Goal: Information Seeking & Learning: Learn about a topic

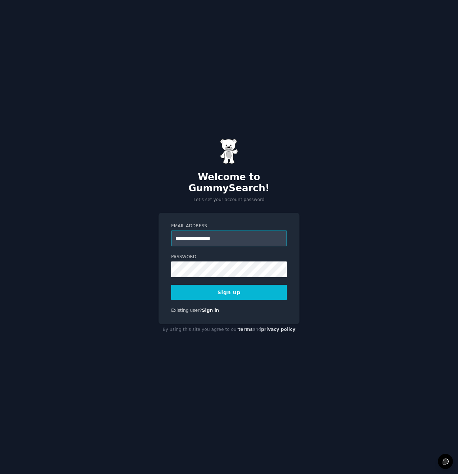
click at [241, 231] on input "**********" at bounding box center [229, 239] width 116 height 16
type input "**********"
click at [171, 277] on nordpass-icon at bounding box center [171, 277] width 0 height 0
click at [0, 474] on nordpass-autofill-portal at bounding box center [0, 474] width 0 height 0
click at [258, 290] on button "Sign up" at bounding box center [229, 292] width 116 height 15
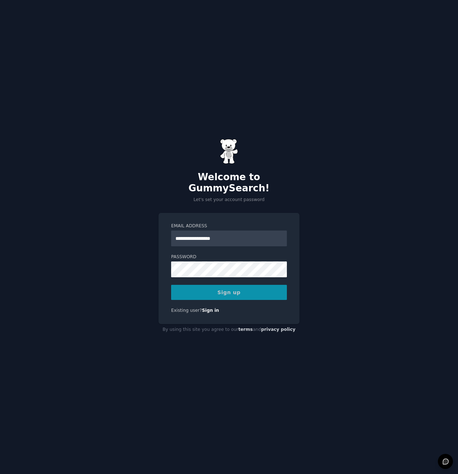
click at [0, 474] on nordpass-portal at bounding box center [0, 474] width 0 height 0
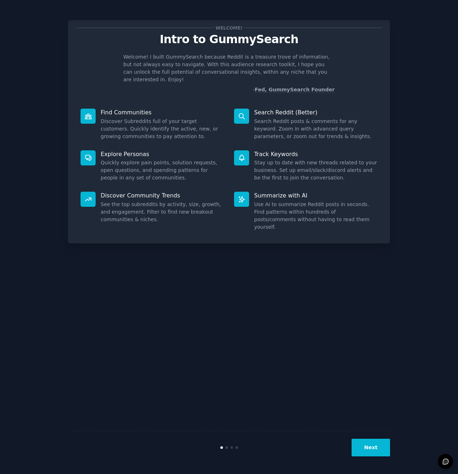
click at [377, 448] on button "Next" at bounding box center [371, 448] width 38 height 18
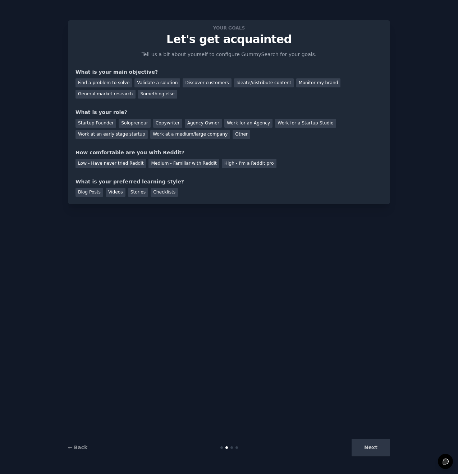
click at [377, 448] on div "Next" at bounding box center [337, 448] width 108 height 18
click at [375, 448] on div "Next" at bounding box center [337, 448] width 108 height 18
click at [118, 96] on div "General market research" at bounding box center [106, 94] width 60 height 9
click at [99, 126] on div "Startup Founder" at bounding box center [96, 123] width 41 height 9
click at [140, 126] on div "Solopreneur" at bounding box center [135, 123] width 32 height 9
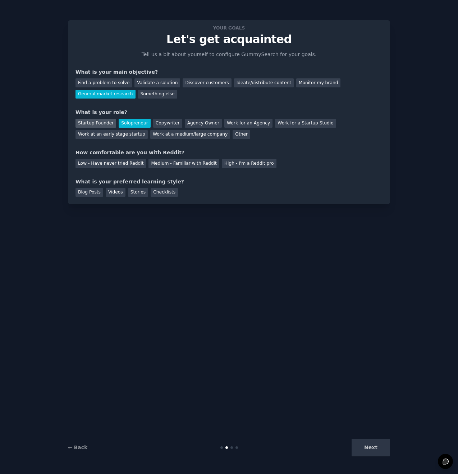
click at [106, 126] on div "Startup Founder" at bounding box center [96, 123] width 41 height 9
click at [171, 137] on div "Work at a medium/large company" at bounding box center [190, 134] width 80 height 9
click at [181, 166] on div "Medium - Familiar with Reddit" at bounding box center [184, 163] width 70 height 9
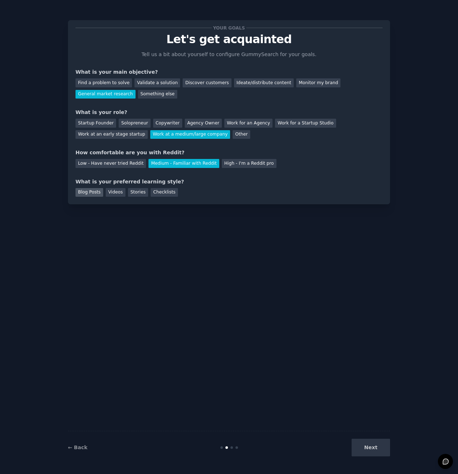
click at [88, 193] on div "Blog Posts" at bounding box center [90, 192] width 28 height 9
click at [356, 445] on button "Next" at bounding box center [371, 448] width 38 height 18
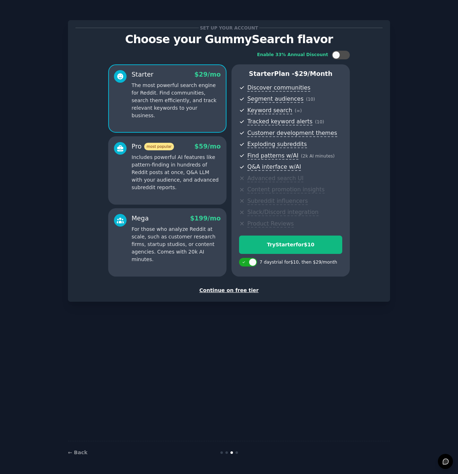
click at [234, 292] on div "Continue on free tier" at bounding box center [229, 291] width 307 height 8
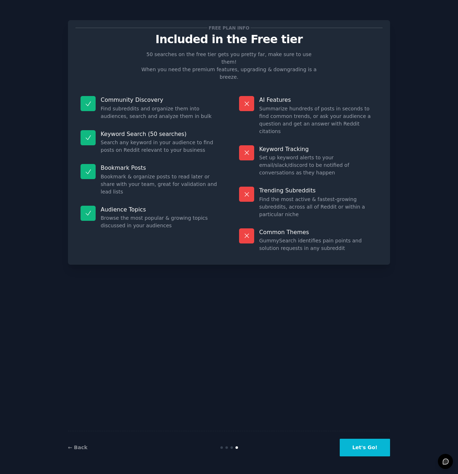
click at [363, 451] on button "Let's Go!" at bounding box center [365, 448] width 50 height 18
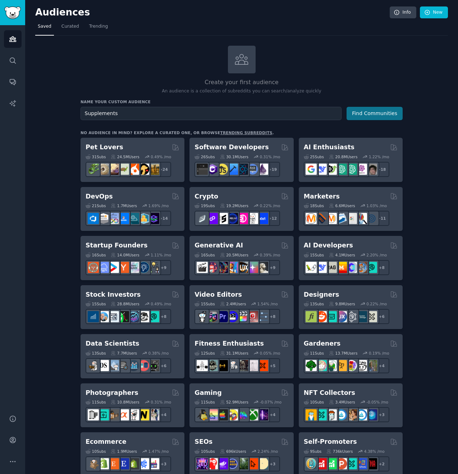
type input "Supplements"
click at [365, 110] on button "Find Communities" at bounding box center [375, 113] width 56 height 13
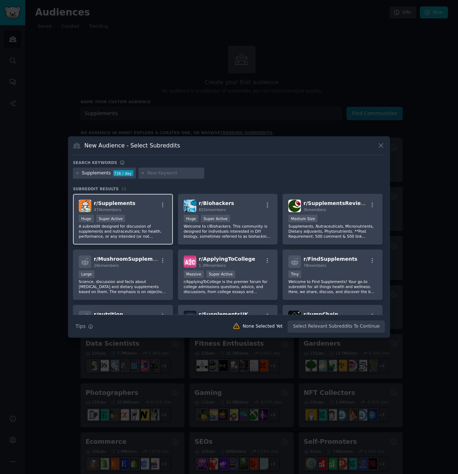
click at [146, 217] on div ">= 95th percentile for submissions / day Huge Super Active" at bounding box center [123, 219] width 88 height 9
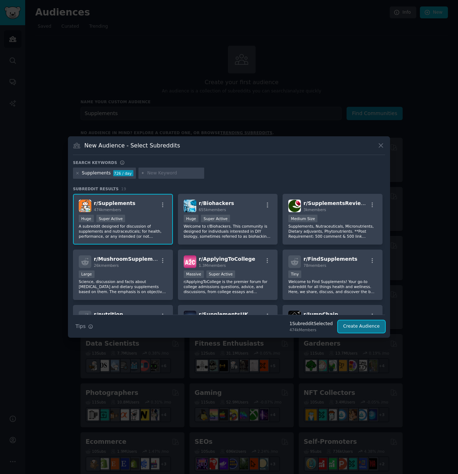
click at [354, 331] on button "Create Audience" at bounding box center [361, 326] width 47 height 12
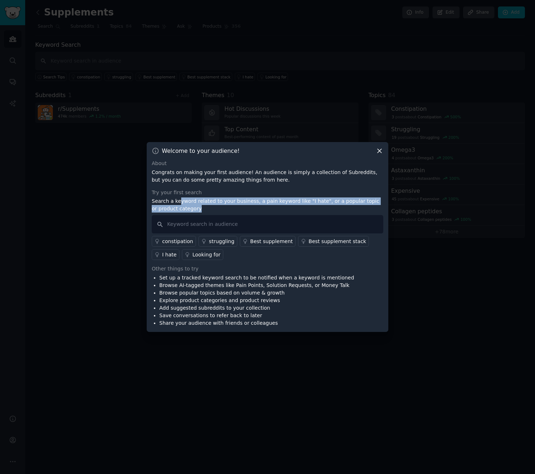
drag, startPoint x: 179, startPoint y: 198, endPoint x: 210, endPoint y: 211, distance: 33.2
click at [208, 211] on p "Search a keyword related to your business, a pain keyword like "I hate", or a p…" at bounding box center [268, 204] width 232 height 15
click at [210, 211] on p "Search a keyword related to your business, a pain keyword like "I hate", or a p…" at bounding box center [268, 204] width 232 height 15
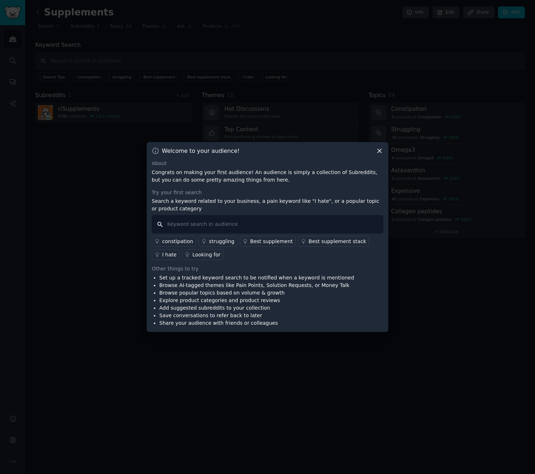
click at [233, 224] on input "text" at bounding box center [268, 224] width 232 height 18
type input "trends"
click at [195, 222] on input "trends" at bounding box center [268, 224] width 232 height 18
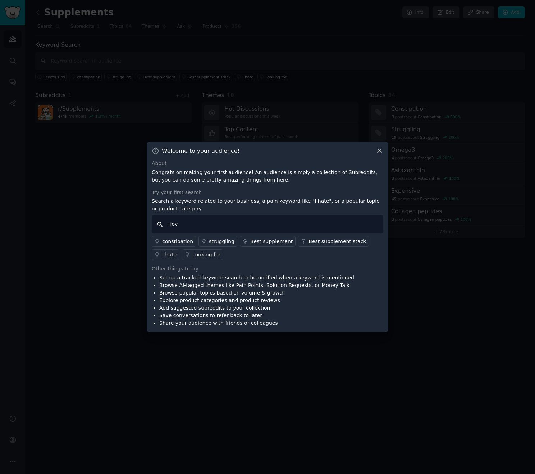
type input "I love"
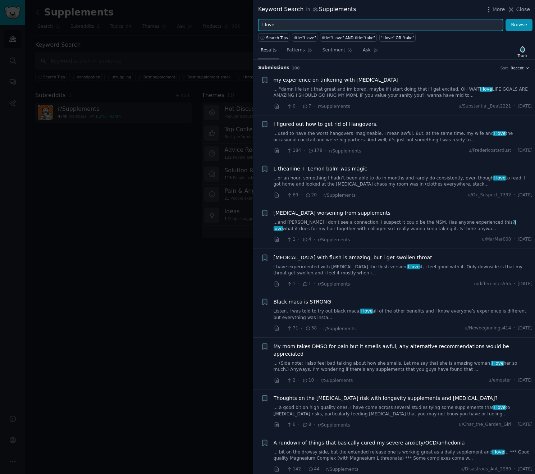
click at [297, 25] on input "I love" at bounding box center [380, 25] width 245 height 12
click at [458, 27] on button "Browse" at bounding box center [519, 25] width 27 height 12
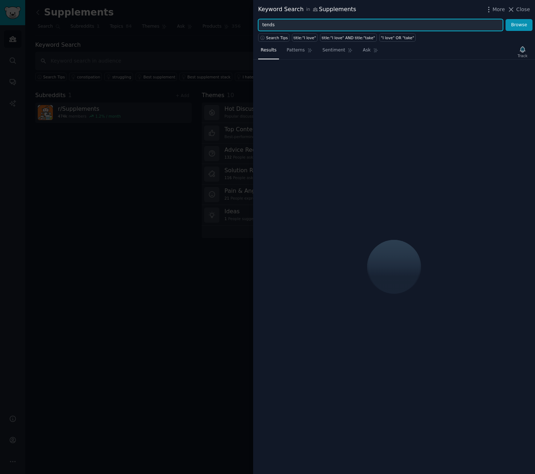
click at [279, 27] on input "tends" at bounding box center [380, 25] width 245 height 12
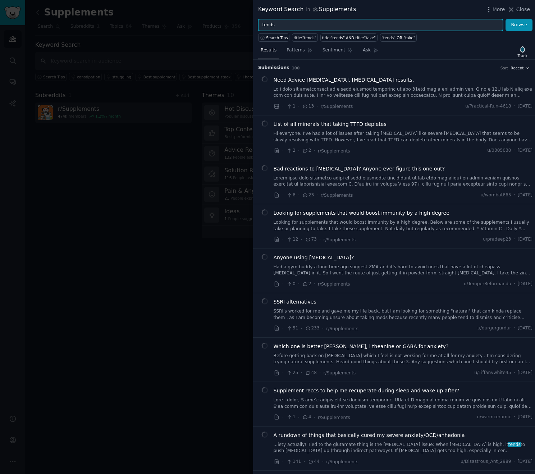
click at [279, 27] on input "tends" at bounding box center [380, 25] width 245 height 12
type input "trends"
click at [458, 19] on button "Browse" at bounding box center [519, 25] width 27 height 12
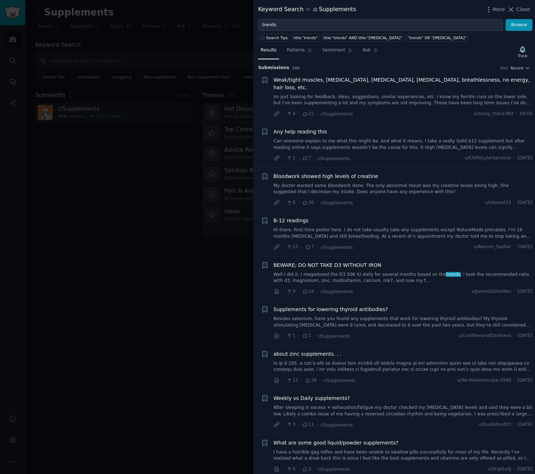
click at [209, 63] on div at bounding box center [267, 237] width 535 height 474
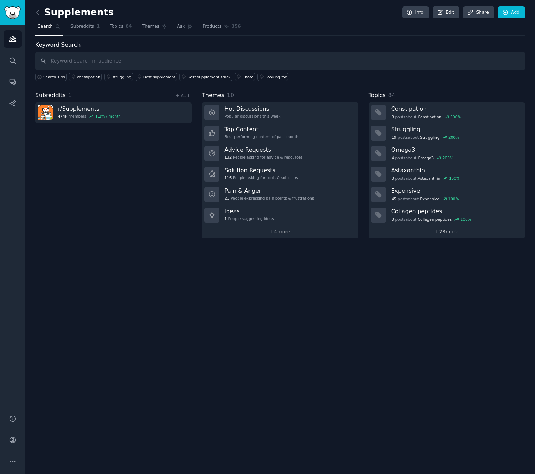
click at [425, 236] on link "+ 78 more" at bounding box center [447, 232] width 156 height 13
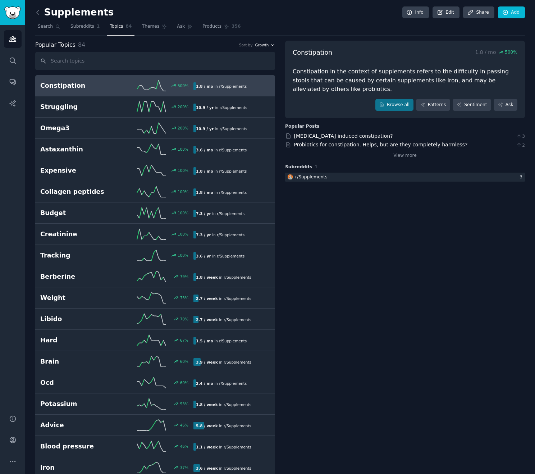
click at [270, 47] on icon "button" at bounding box center [272, 44] width 5 height 5
click at [231, 69] on p "Velocity" at bounding box center [226, 71] width 17 height 6
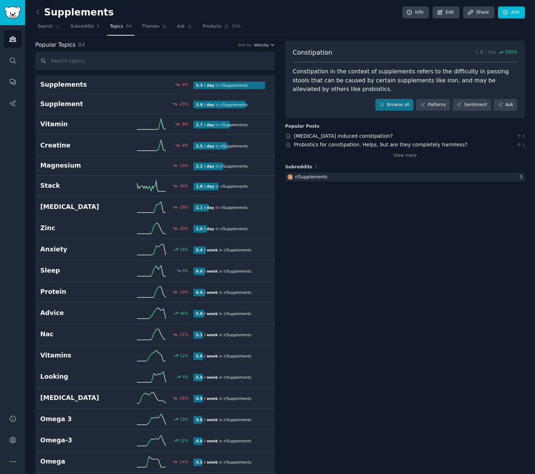
click at [262, 46] on span "Velocity" at bounding box center [261, 44] width 15 height 5
click at [253, 59] on div "Growth" at bounding box center [239, 59] width 67 height 13
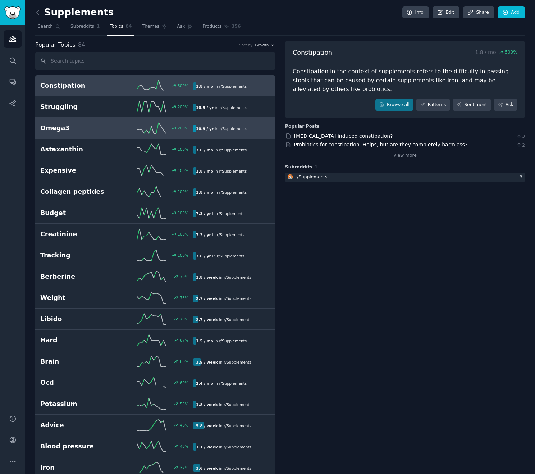
click at [247, 129] on div "10.9 / yr in r/ Supplements" at bounding box center [229, 129] width 72 height 8
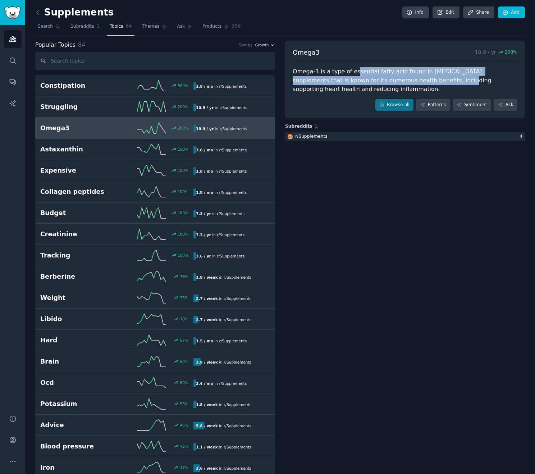
drag, startPoint x: 355, startPoint y: 75, endPoint x: 398, endPoint y: 83, distance: 43.9
click at [397, 83] on div "Omega-3 is a type of essential fatty acid found in [MEDICAL_DATA] supplements t…" at bounding box center [405, 80] width 225 height 27
click at [398, 83] on div "Omega-3 is a type of essential fatty acid found in [MEDICAL_DATA] supplements t…" at bounding box center [405, 80] width 225 height 27
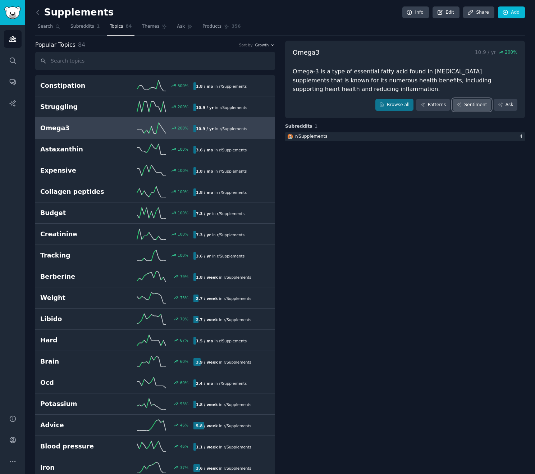
click at [458, 106] on link "Sentiment" at bounding box center [472, 105] width 38 height 12
click at [48, 26] on span "Search" at bounding box center [45, 26] width 15 height 6
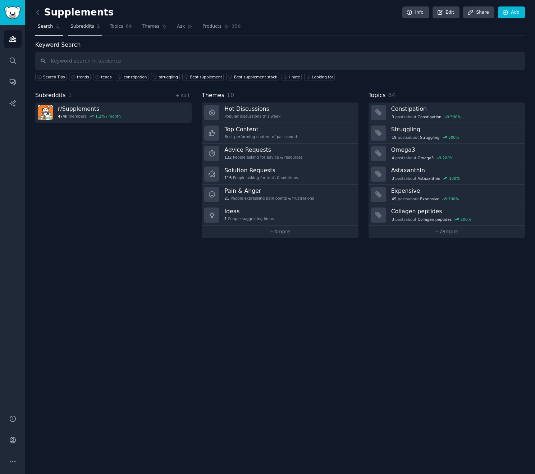
click at [87, 26] on span "Subreddits" at bounding box center [82, 26] width 24 height 6
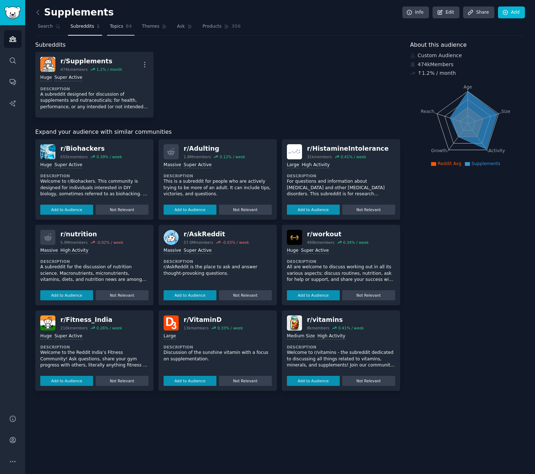
click at [109, 32] on link "Topics 84" at bounding box center [120, 28] width 27 height 15
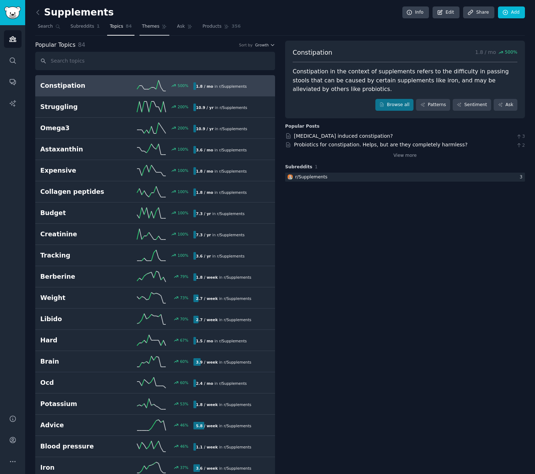
click at [155, 29] on link "Themes" at bounding box center [155, 28] width 30 height 15
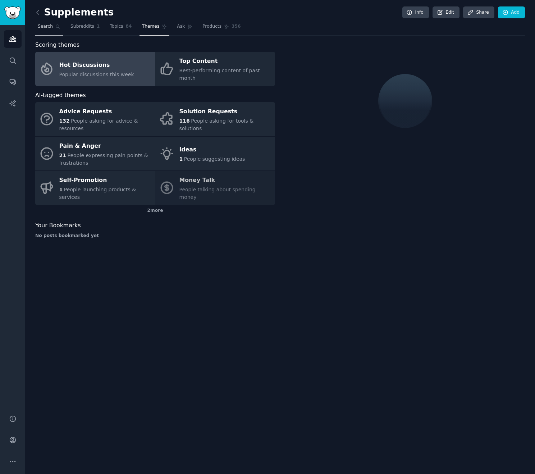
click at [55, 27] on icon at bounding box center [57, 26] width 5 height 5
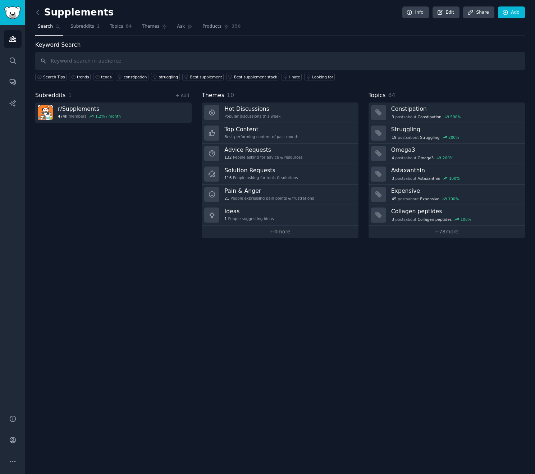
click at [133, 62] on input "text" at bounding box center [280, 61] width 490 height 18
type input "Supliful"
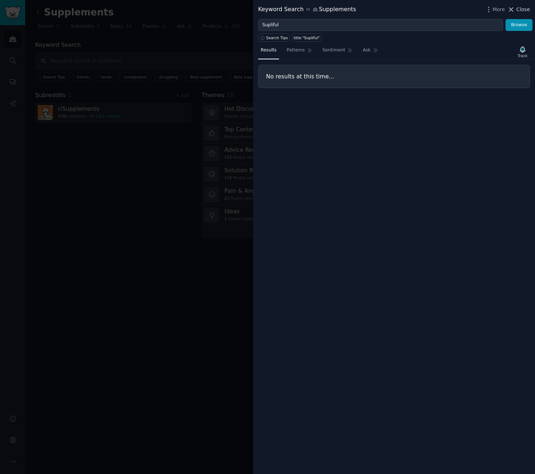
click at [458, 9] on span "Close" at bounding box center [523, 10] width 14 height 8
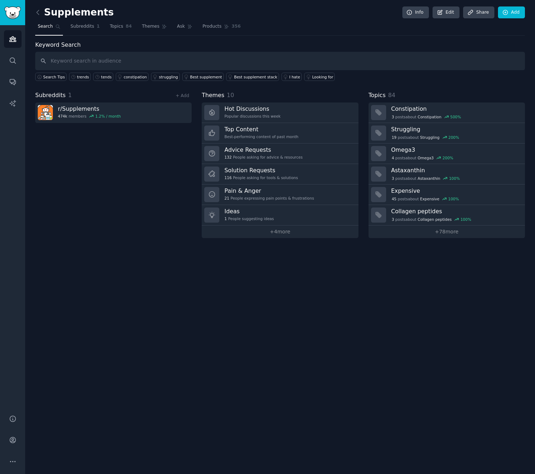
click at [45, 28] on span "Search" at bounding box center [45, 26] width 15 height 6
click at [85, 62] on input "text" at bounding box center [280, 61] width 490 height 18
type input "Supliful"
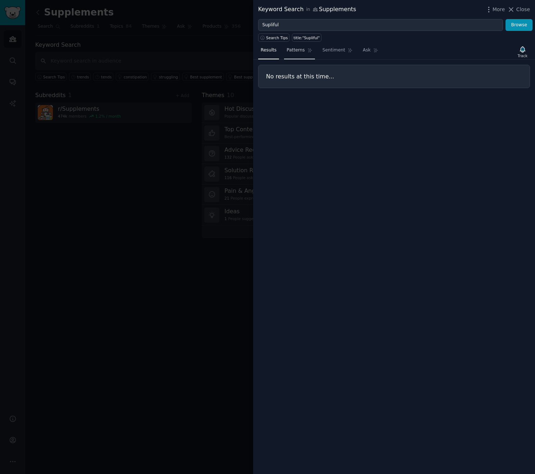
click at [289, 53] on span "Patterns" at bounding box center [296, 50] width 18 height 6
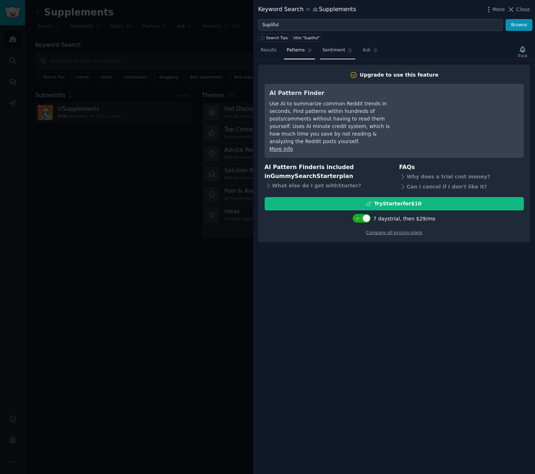
click at [338, 48] on span "Sentiment" at bounding box center [334, 50] width 23 height 6
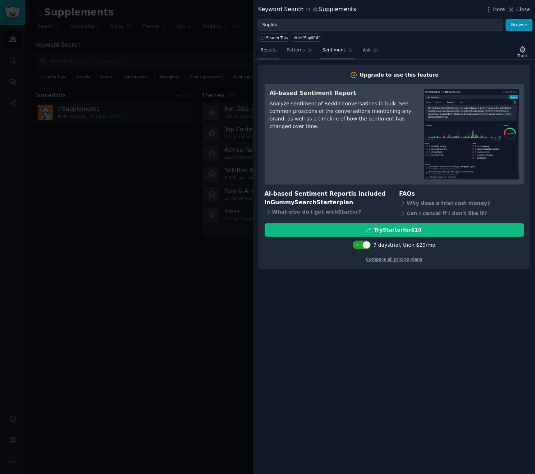
click at [273, 56] on link "Results" at bounding box center [268, 52] width 21 height 15
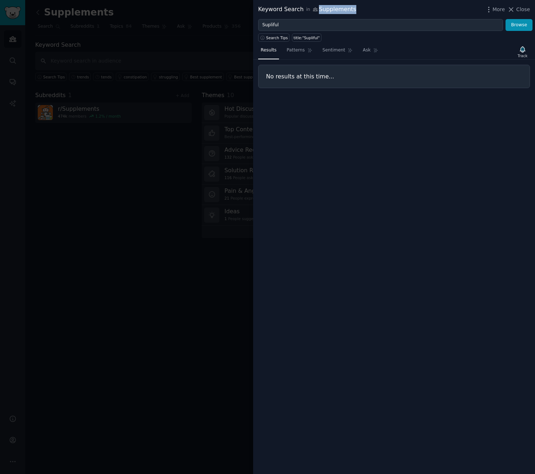
drag, startPoint x: 312, startPoint y: 9, endPoint x: 365, endPoint y: 9, distance: 52.9
click at [365, 9] on div "Keyword Search in Supplements More Close" at bounding box center [394, 9] width 272 height 9
click at [458, 11] on span "Close" at bounding box center [523, 10] width 14 height 8
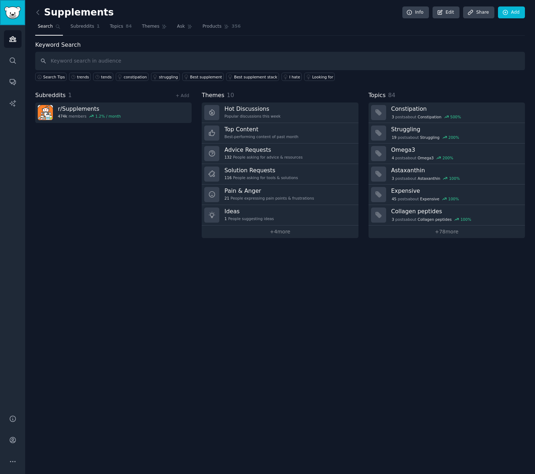
click at [0, 13] on link "Sidebar" at bounding box center [12, 12] width 25 height 25
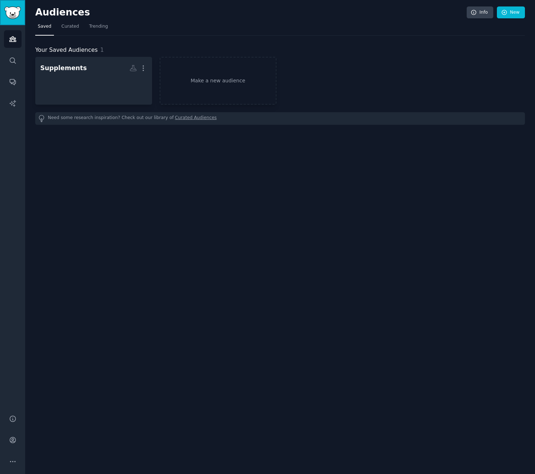
click at [13, 13] on img "Sidebar" at bounding box center [12, 12] width 17 height 13
click at [15, 55] on link "Search" at bounding box center [13, 61] width 18 height 18
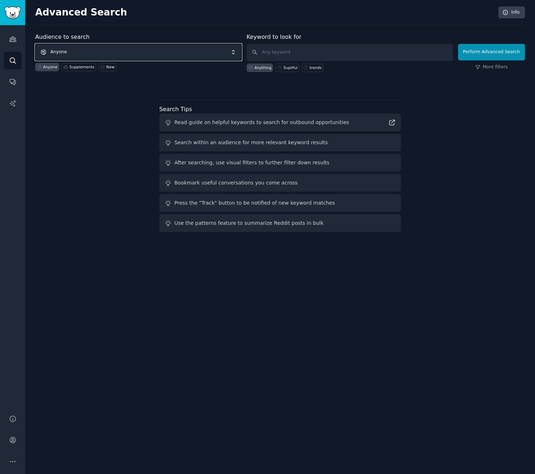
click at [141, 53] on span "Anyone" at bounding box center [138, 52] width 206 height 17
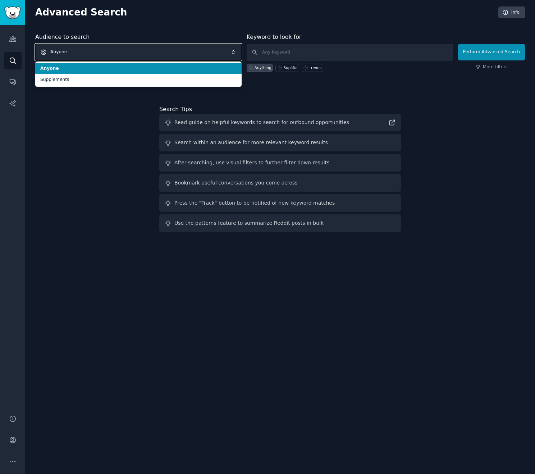
click at [141, 53] on span "Anyone" at bounding box center [138, 52] width 206 height 17
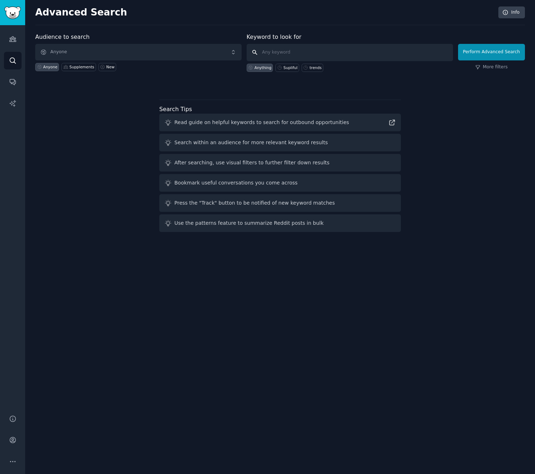
click at [332, 54] on input "text" at bounding box center [350, 52] width 206 height 17
type input "Supliful"
click button "Perform Advanced Search" at bounding box center [491, 52] width 67 height 17
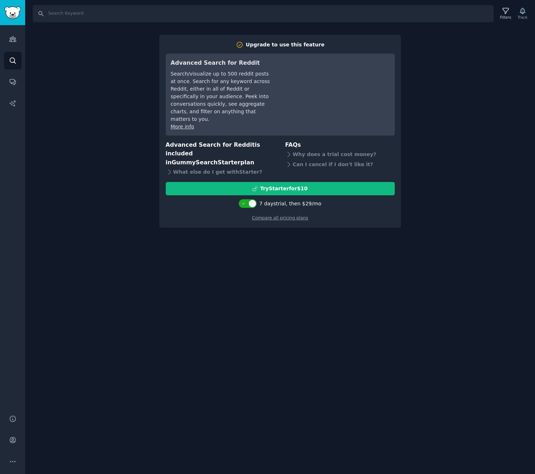
click at [447, 126] on div "Search Filters Track Upgrade to use this feature Advanced Search for Reddit Sea…" at bounding box center [280, 237] width 510 height 474
click at [15, 40] on icon "Sidebar" at bounding box center [13, 39] width 8 height 8
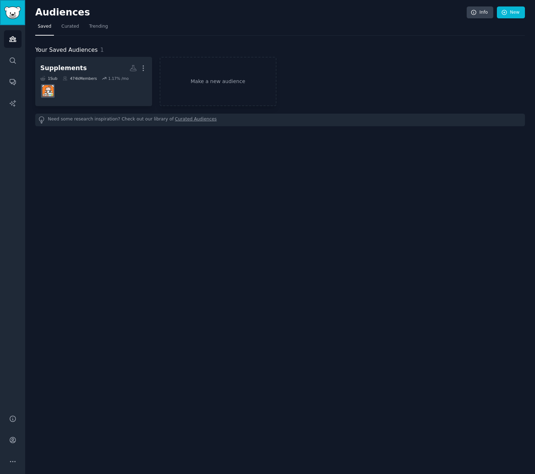
click at [13, 13] on img "Sidebar" at bounding box center [12, 12] width 17 height 13
click at [74, 29] on span "Curated" at bounding box center [71, 26] width 18 height 6
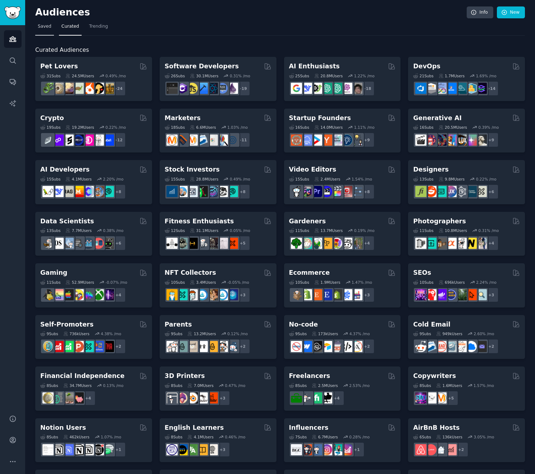
click at [38, 28] on span "Saved" at bounding box center [45, 26] width 14 height 6
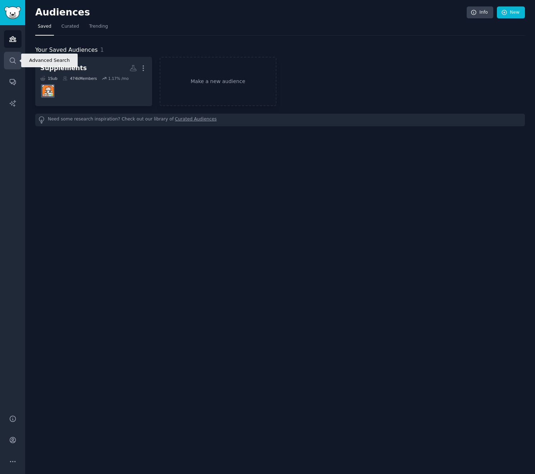
click at [11, 59] on icon "Sidebar" at bounding box center [13, 61] width 8 height 8
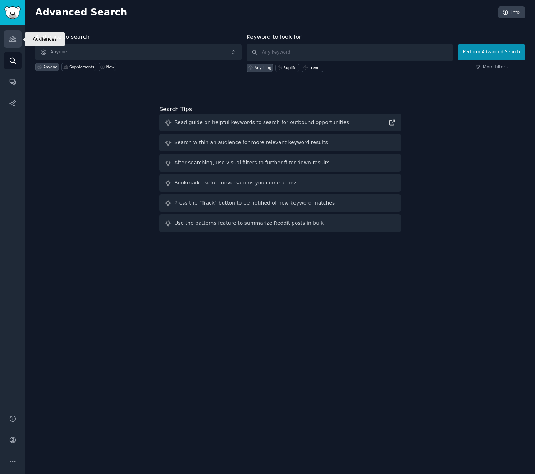
click at [18, 41] on link "Audiences" at bounding box center [13, 39] width 18 height 18
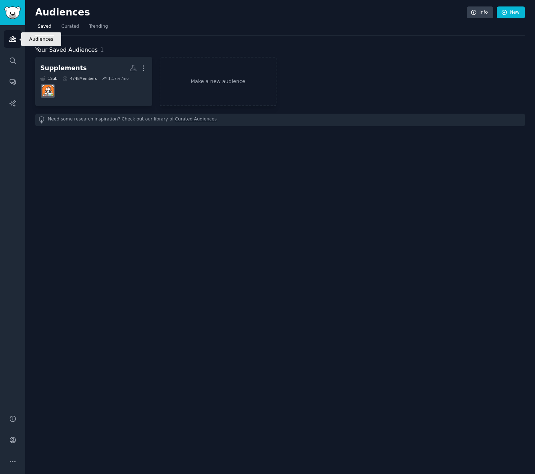
click at [18, 41] on link "Audiences" at bounding box center [13, 39] width 18 height 18
click at [234, 81] on link "Make a new audience" at bounding box center [218, 81] width 117 height 49
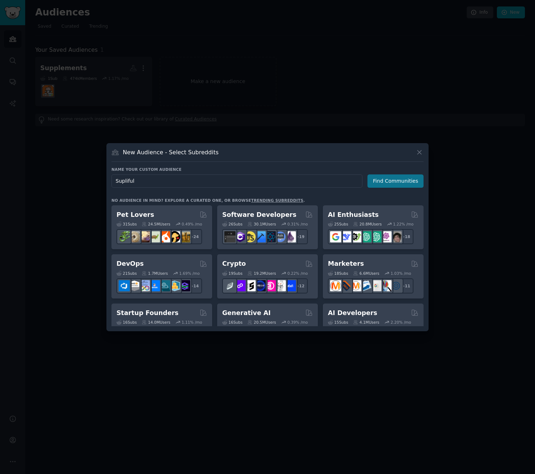
type input "Supliful"
click at [394, 178] on button "Find Communities" at bounding box center [396, 180] width 56 height 13
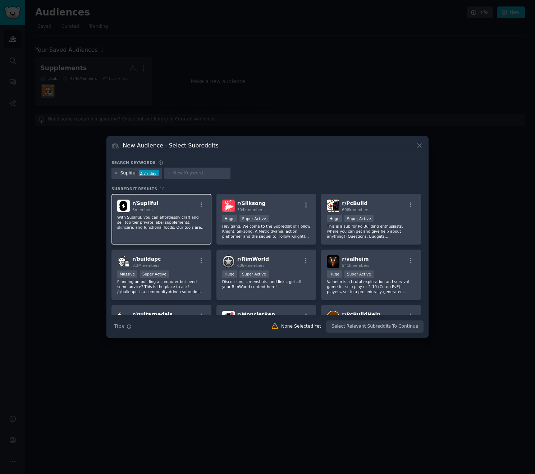
click at [173, 208] on div "r/ Supliful 6 members" at bounding box center [161, 206] width 88 height 13
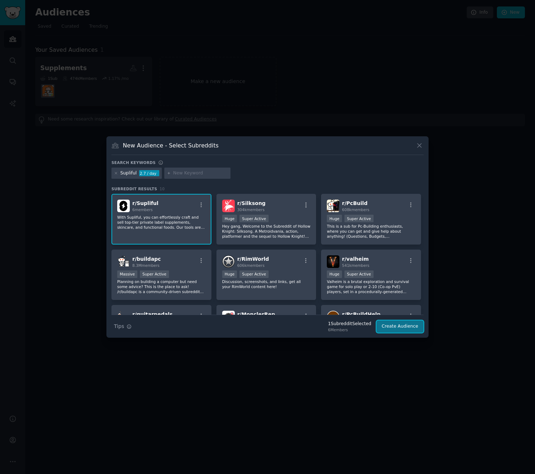
click at [408, 330] on button "Create Audience" at bounding box center [400, 326] width 47 height 12
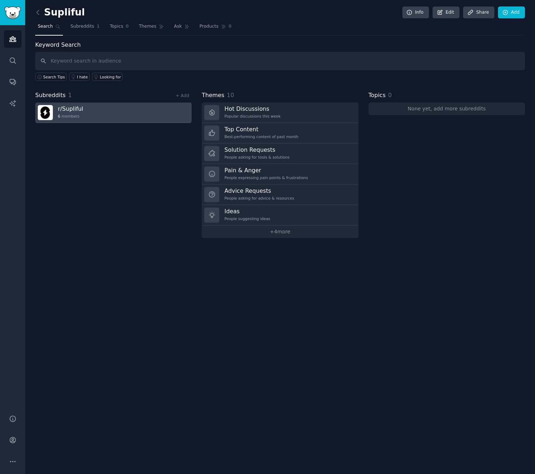
click at [117, 112] on link "r/ Supliful 6 members" at bounding box center [113, 113] width 156 height 21
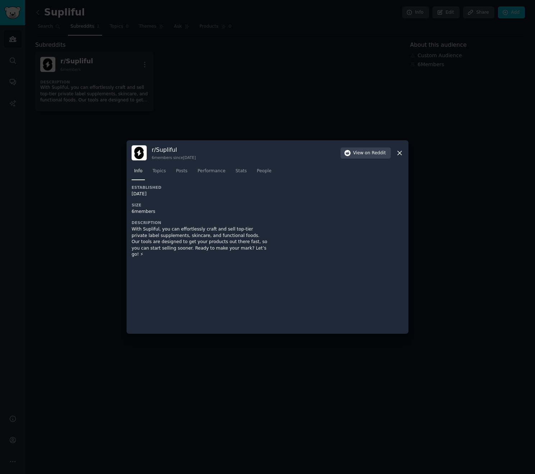
click at [256, 252] on div "Established [DATE] Size 6 members Description With Supliful, you can effortless…" at bounding box center [200, 224] width 136 height 78
click at [458, 176] on div at bounding box center [267, 237] width 535 height 474
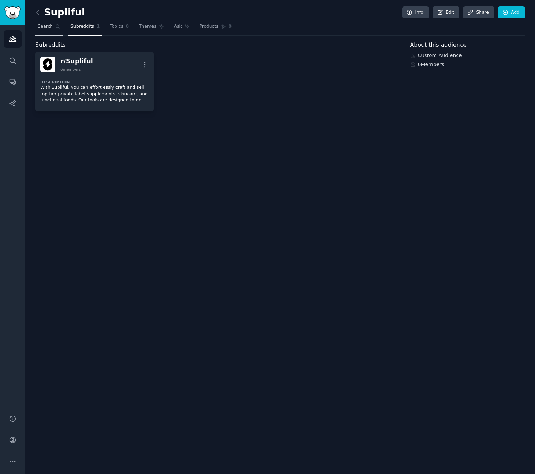
click at [41, 28] on span "Search" at bounding box center [45, 26] width 15 height 6
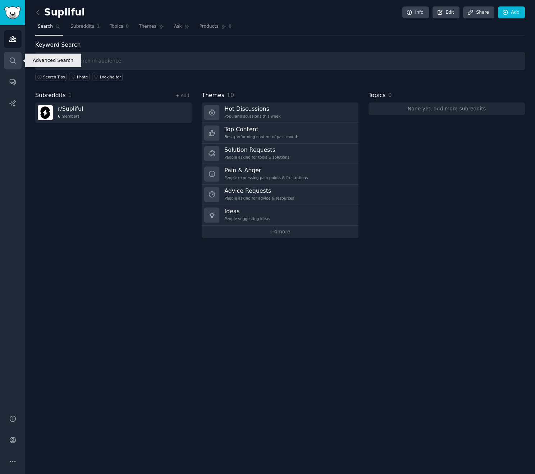
click at [7, 63] on link "Search" at bounding box center [13, 61] width 18 height 18
